Goal: Navigation & Orientation: Find specific page/section

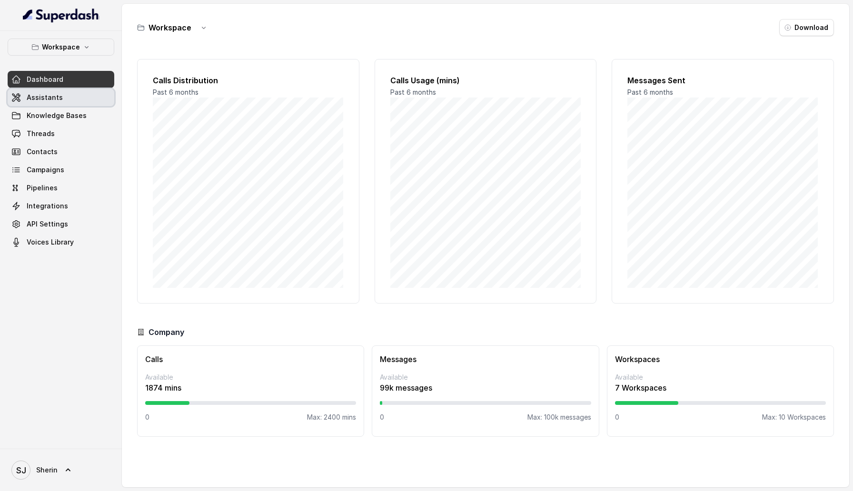
click at [46, 93] on span "Assistants" at bounding box center [45, 98] width 36 height 10
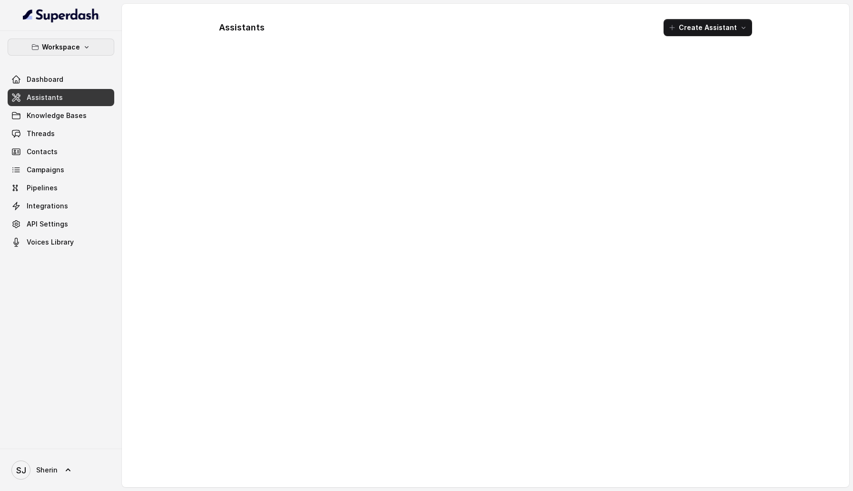
click at [94, 46] on button "Workspace" at bounding box center [61, 47] width 107 height 17
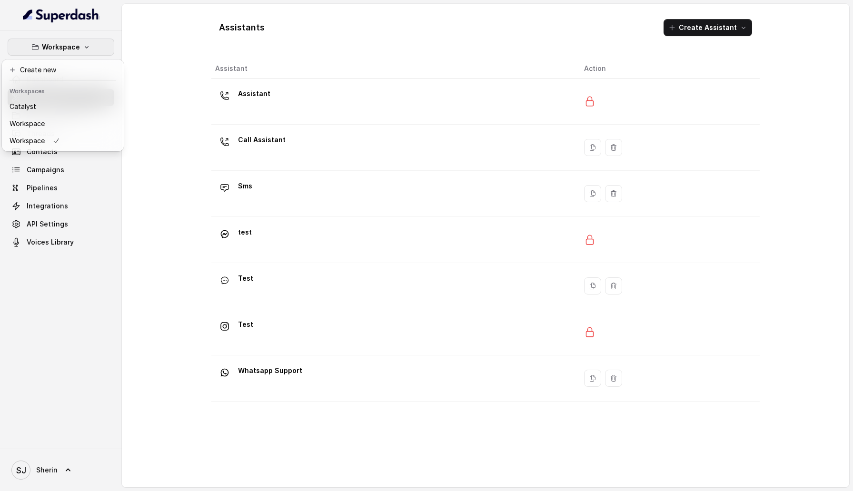
click at [79, 240] on div "Workspace Dashboard Assistants Knowledge Bases Threads Contacts Campaigns Pipel…" at bounding box center [61, 145] width 107 height 212
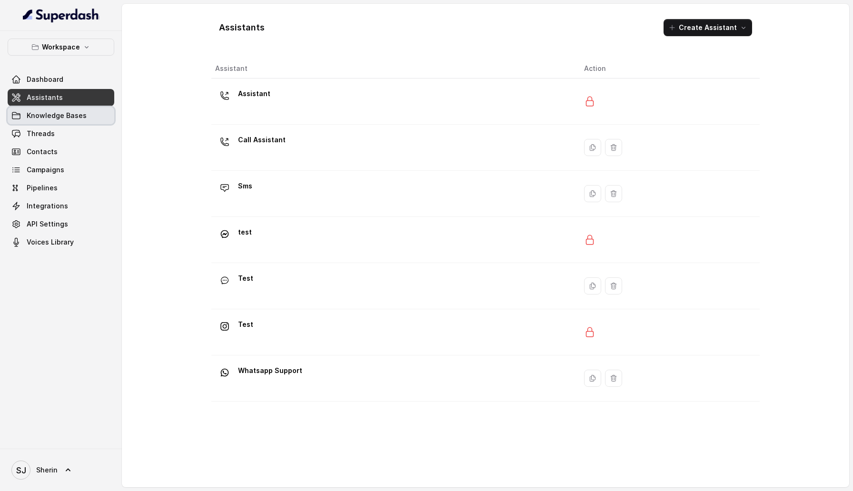
click at [0, 0] on nav "Workspace Dashboard Assistants Knowledge Bases Threads Contacts Campaigns Pipel…" at bounding box center [61, 245] width 122 height 491
